Goal: Information Seeking & Learning: Understand process/instructions

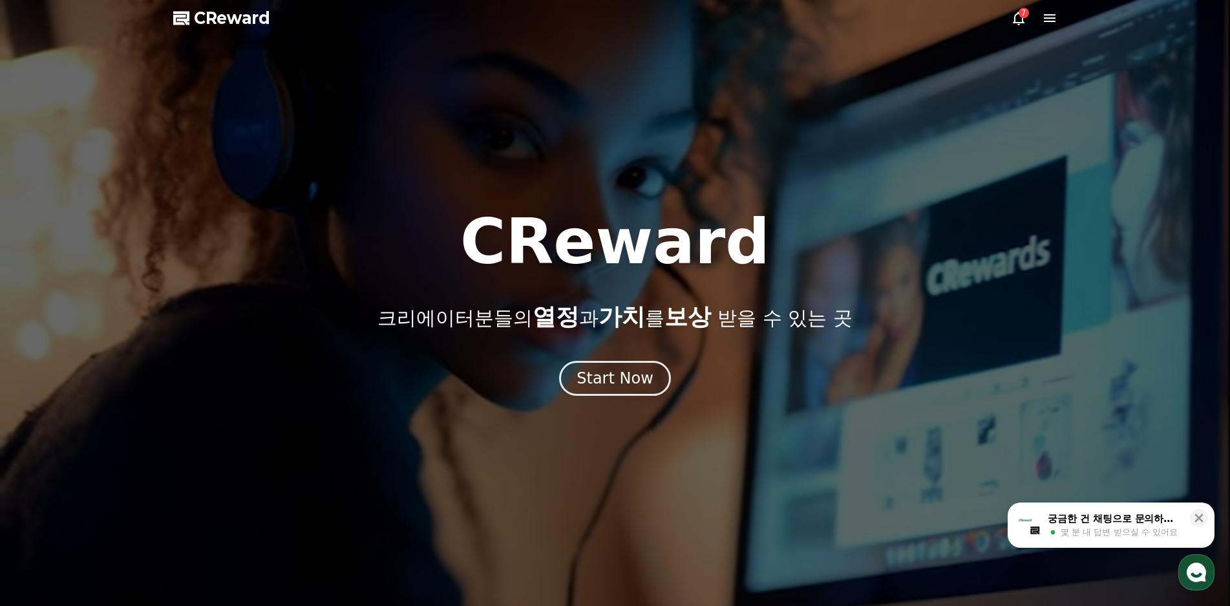
click at [611, 401] on div at bounding box center [615, 303] width 1230 height 606
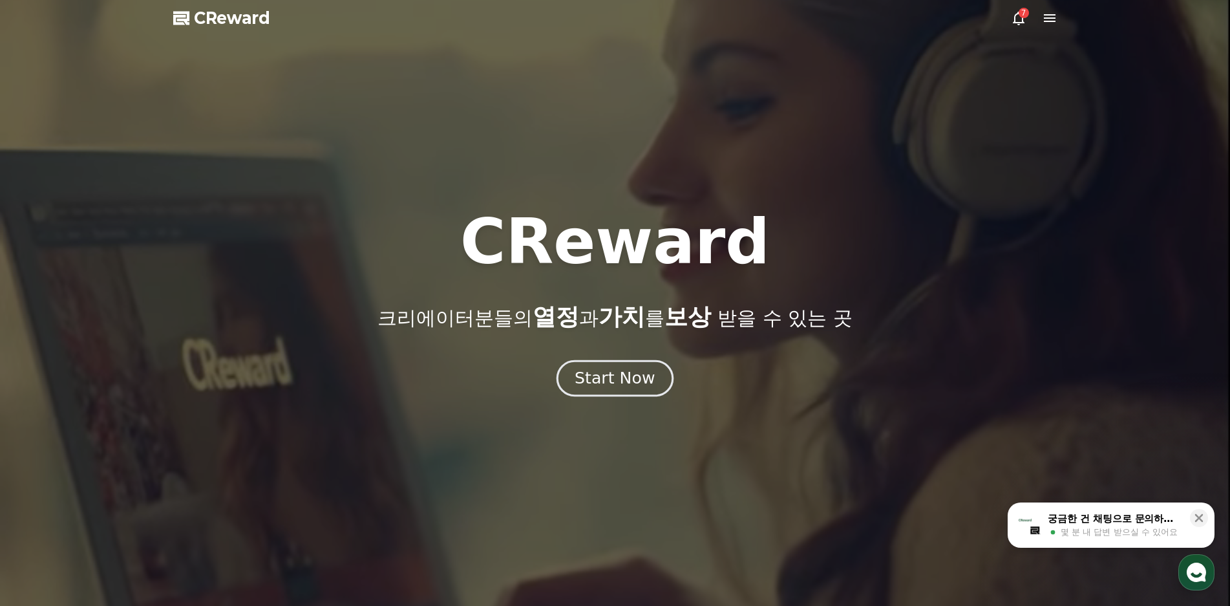
click at [611, 374] on div "Start Now" at bounding box center [615, 378] width 80 height 22
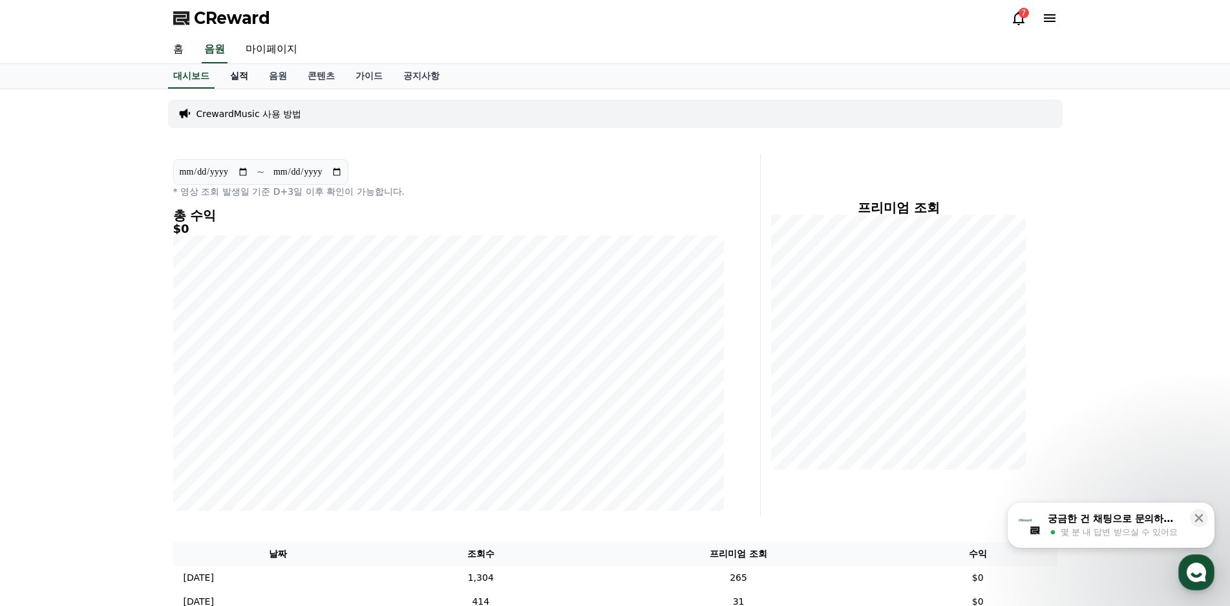
click at [246, 81] on link "실적" at bounding box center [239, 76] width 39 height 25
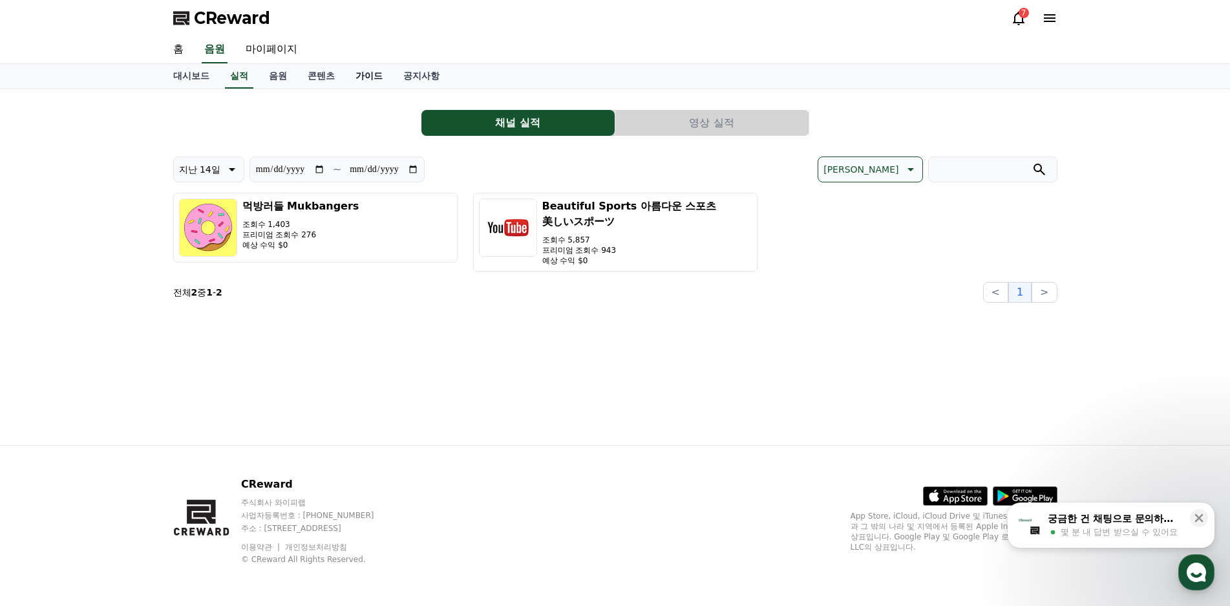
click at [355, 76] on link "가이드" at bounding box center [369, 76] width 48 height 25
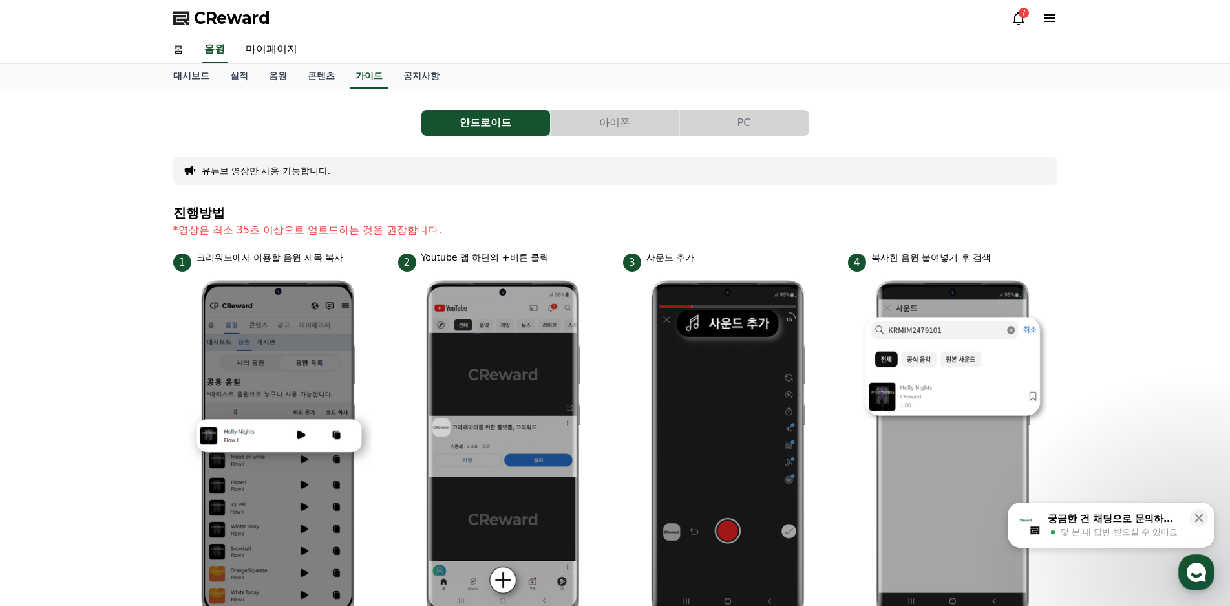
click at [770, 127] on button "PC" at bounding box center [744, 123] width 129 height 26
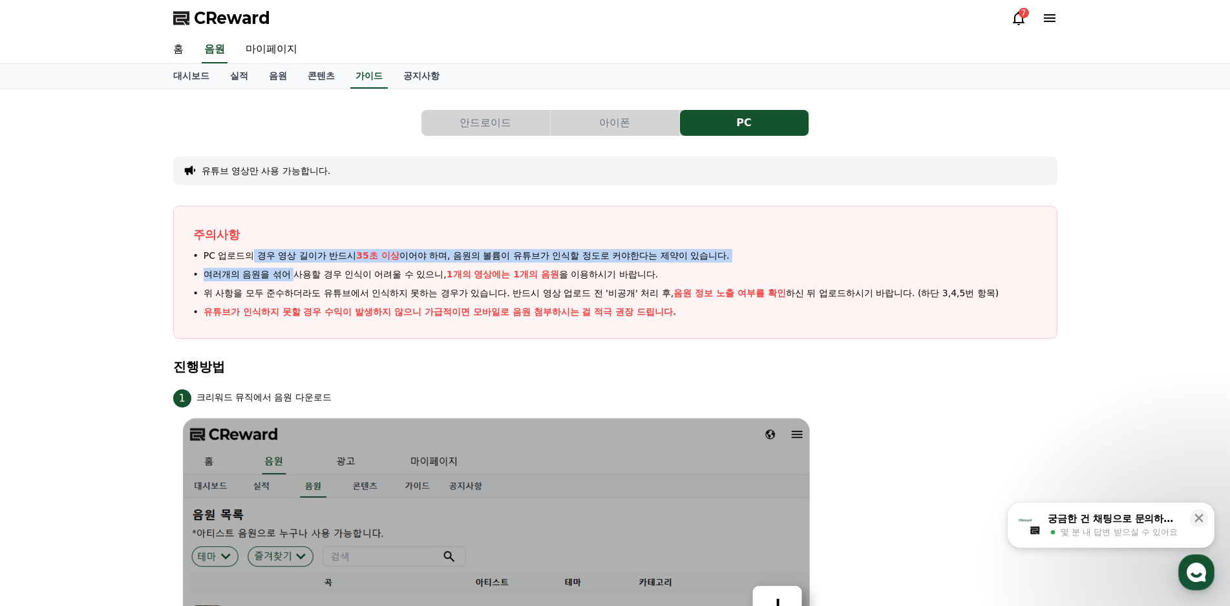
drag, startPoint x: 249, startPoint y: 252, endPoint x: 301, endPoint y: 280, distance: 58.7
click at [298, 280] on ul "PC 업로드의 경우 영상 길이가 반드시 35초 이상 이어야 하며, 음원의 볼륨이 유튜브가 인식할 정도로 커야한다는 제약이 있습니다. 여러개의 …" at bounding box center [615, 284] width 844 height 70
click at [301, 280] on span "여러개의 음원을 섞어 사용할 경우 인식이 어려울 수 있으니, 1개의 영상에는 1개의 음원 을 이용하시기 바랍니다." at bounding box center [431, 275] width 455 height 14
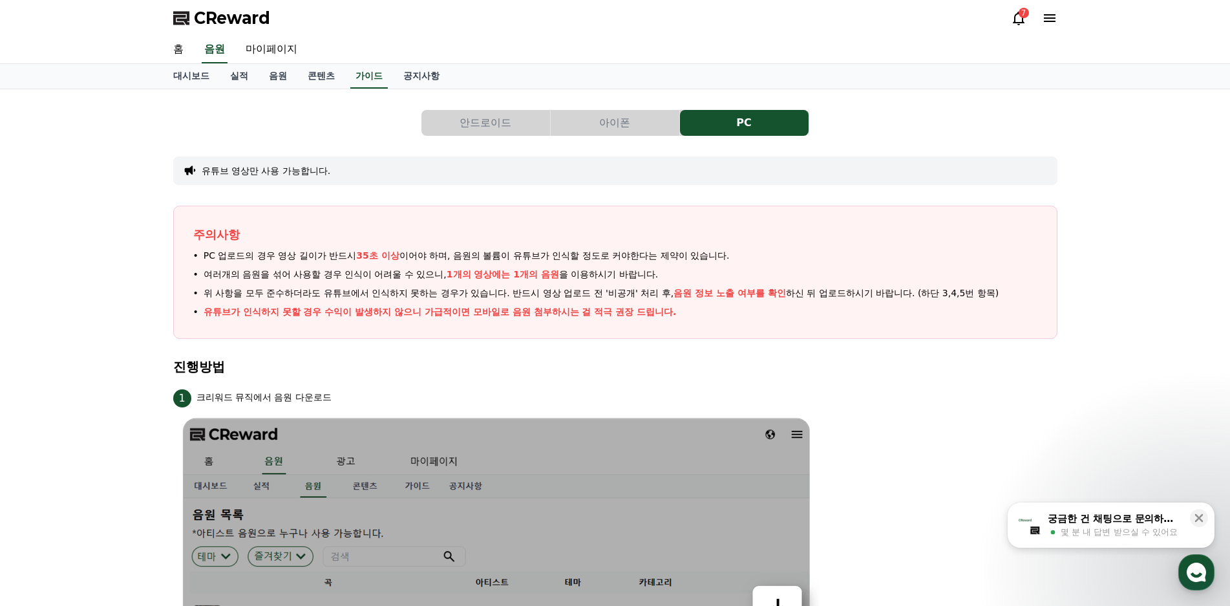
click at [490, 125] on button "안드로이드" at bounding box center [485, 123] width 129 height 26
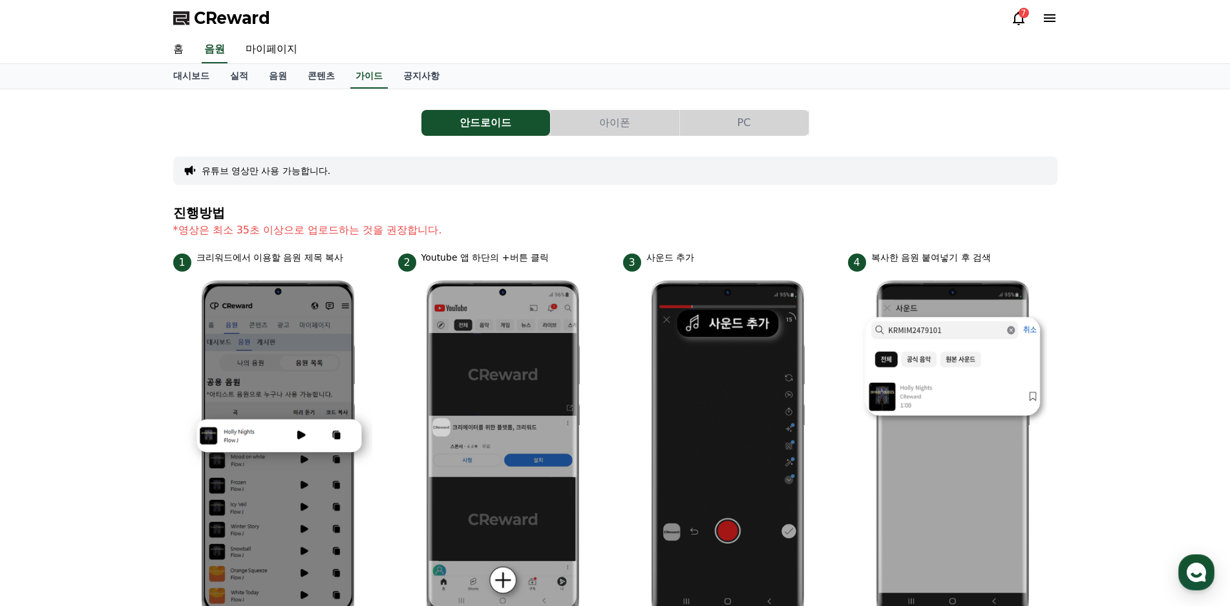
click at [738, 120] on button "PC" at bounding box center [744, 123] width 129 height 26
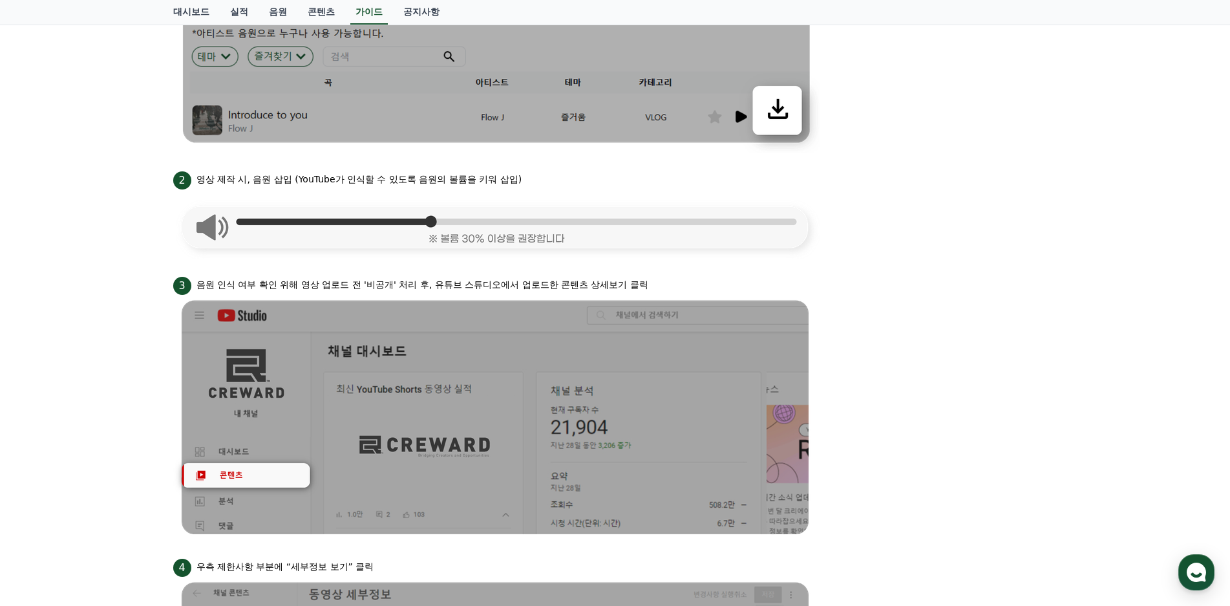
scroll to position [646, 0]
